Goal: Task Accomplishment & Management: Manage account settings

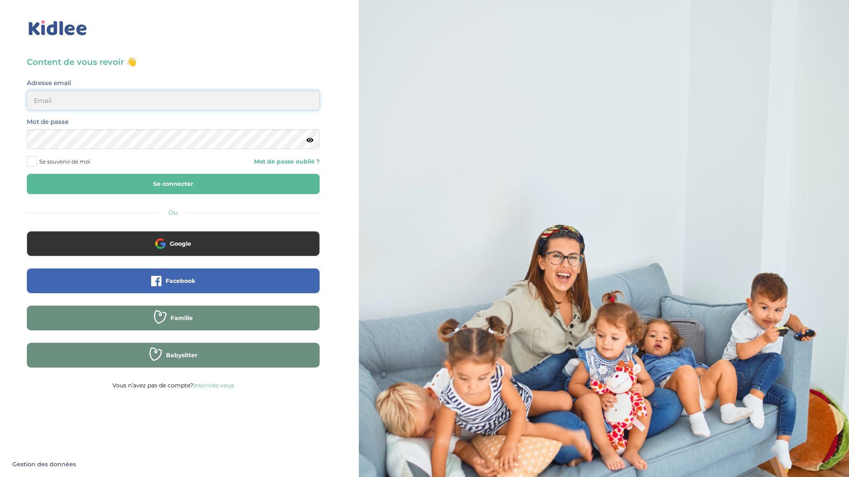
click at [201, 105] on input "email" at bounding box center [173, 100] width 293 height 20
type input "[EMAIL_ADDRESS][DOMAIN_NAME]"
click at [160, 180] on button "Se connecter" at bounding box center [173, 184] width 293 height 20
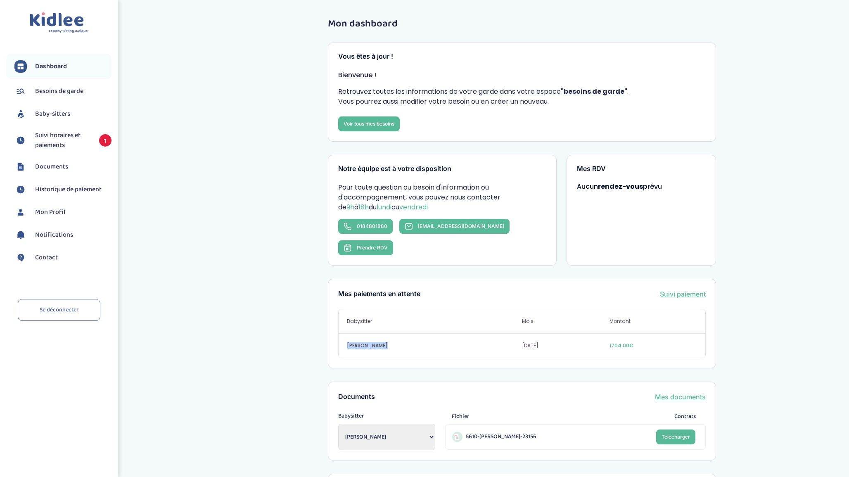
drag, startPoint x: 388, startPoint y: 323, endPoint x: 346, endPoint y: 323, distance: 41.3
click at [347, 342] on span "Manel Hadjene" at bounding box center [434, 345] width 175 height 7
copy span "Manel Hadjene"
